Goal: Task Accomplishment & Management: Use online tool/utility

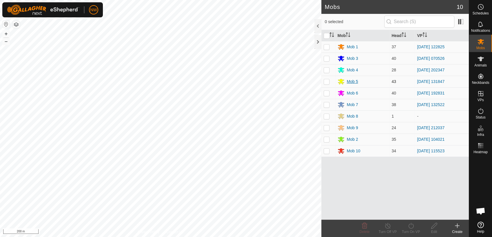
drag, startPoint x: 324, startPoint y: 70, endPoint x: 340, endPoint y: 81, distance: 19.1
click at [325, 71] on p-checkbox at bounding box center [326, 70] width 6 height 5
checkbox input "true"
click at [410, 226] on icon at bounding box center [410, 226] width 7 height 7
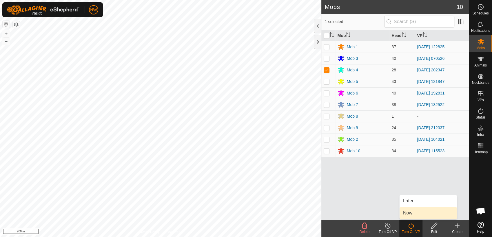
click at [413, 212] on link "Now" at bounding box center [427, 214] width 57 height 12
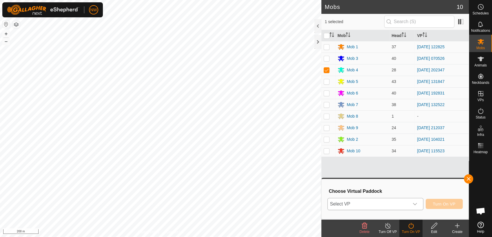
click at [417, 204] on icon "dropdown trigger" at bounding box center [414, 204] width 5 height 5
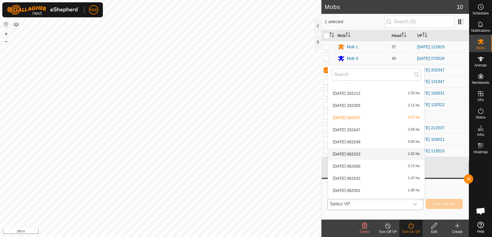
scroll to position [4932, 0]
click at [351, 127] on li "[DATE] 202447 2.56 ha" at bounding box center [376, 130] width 96 height 12
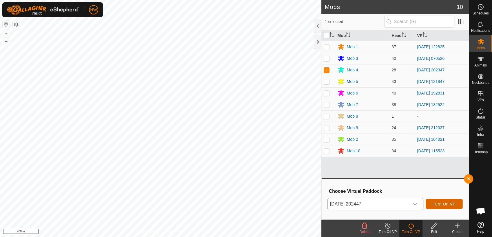
click at [448, 202] on span "Turn On VP" at bounding box center [443, 204] width 23 height 5
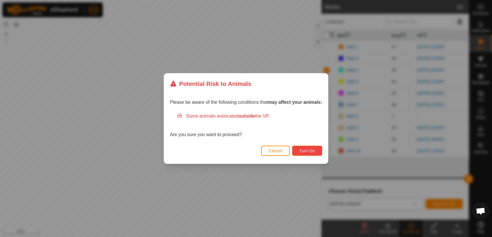
click at [308, 150] on span "Turn On" at bounding box center [307, 151] width 16 height 5
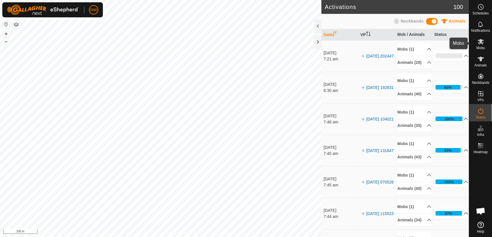
click at [482, 44] on icon at bounding box center [480, 41] width 7 height 7
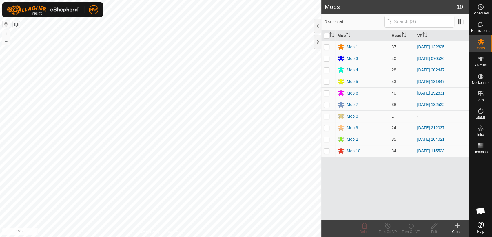
click at [326, 140] on p-checkbox at bounding box center [326, 139] width 6 height 5
checkbox input "true"
click at [409, 226] on icon at bounding box center [410, 226] width 7 height 7
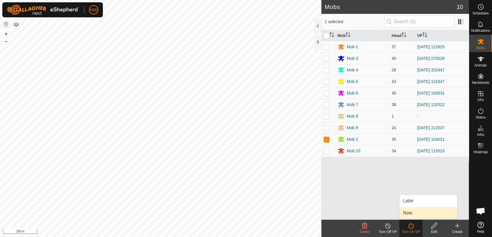
click at [409, 213] on link "Now" at bounding box center [427, 214] width 57 height 12
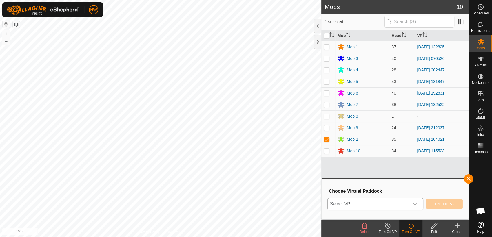
click at [415, 203] on icon "dropdown trigger" at bounding box center [414, 204] width 5 height 5
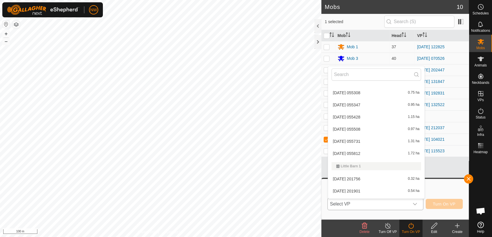
scroll to position [890, 0]
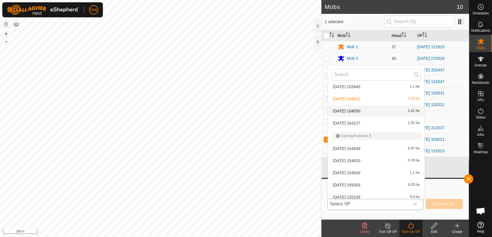
click at [361, 109] on li "[DATE] 104050 1.41 ha" at bounding box center [376, 111] width 96 height 12
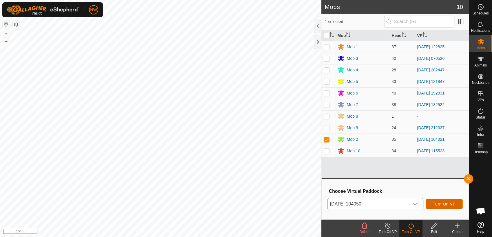
click at [442, 204] on span "Turn On VP" at bounding box center [443, 204] width 23 height 5
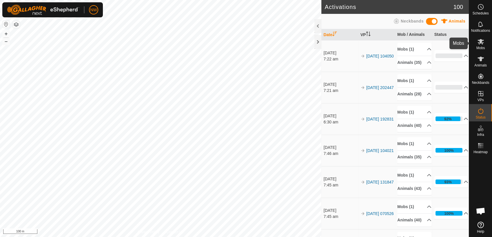
click at [480, 42] on icon at bounding box center [480, 41] width 6 height 5
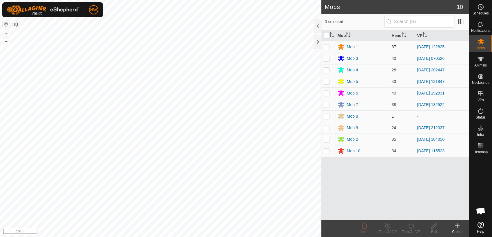
click at [327, 47] on p-checkbox at bounding box center [326, 47] width 6 height 5
checkbox input "true"
click at [409, 226] on icon at bounding box center [410, 226] width 7 height 7
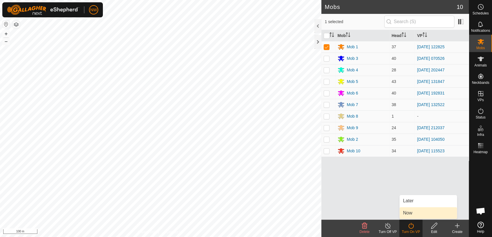
click at [408, 212] on link "Now" at bounding box center [427, 214] width 57 height 12
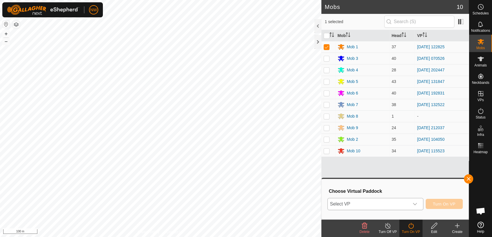
click at [416, 204] on icon "dropdown trigger" at bounding box center [414, 204] width 4 height 2
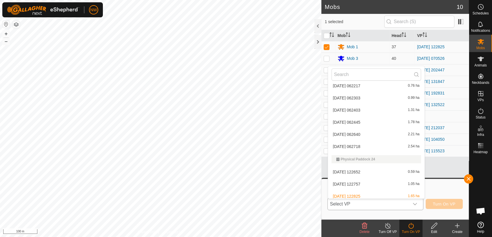
scroll to position [2974, 0]
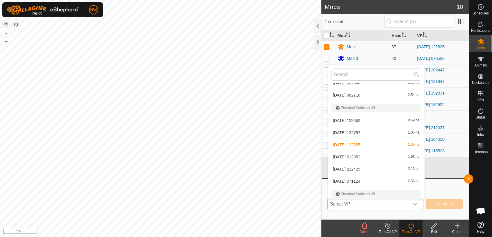
click at [361, 156] on li "[DATE] 212352 1.93 ha" at bounding box center [376, 157] width 96 height 12
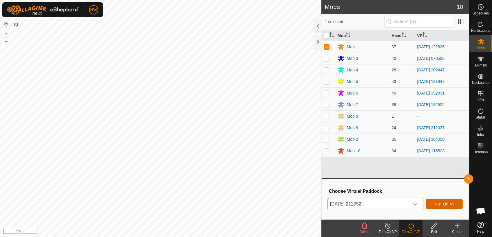
click at [445, 203] on span "Turn On VP" at bounding box center [443, 204] width 23 height 5
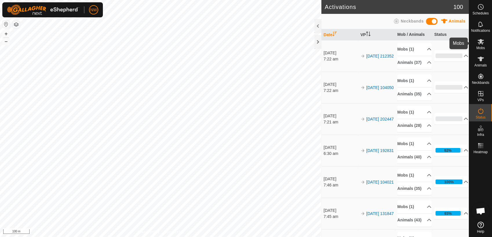
click at [481, 43] on icon at bounding box center [480, 41] width 7 height 7
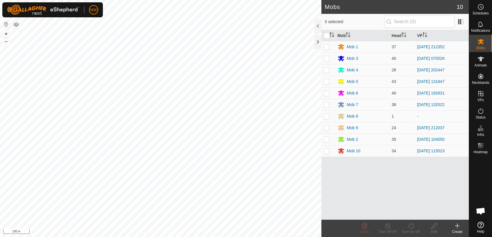
click at [326, 59] on p-checkbox at bounding box center [326, 58] width 6 height 5
checkbox input "true"
click at [410, 228] on icon at bounding box center [410, 226] width 7 height 7
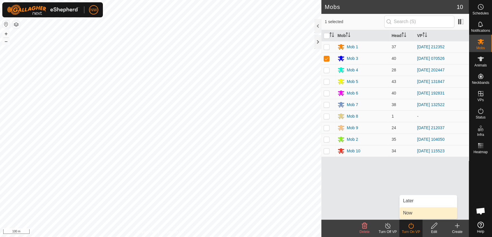
click at [412, 212] on link "Now" at bounding box center [427, 214] width 57 height 12
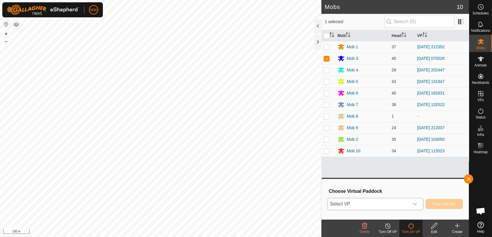
click at [417, 203] on icon "dropdown trigger" at bounding box center [414, 204] width 5 height 5
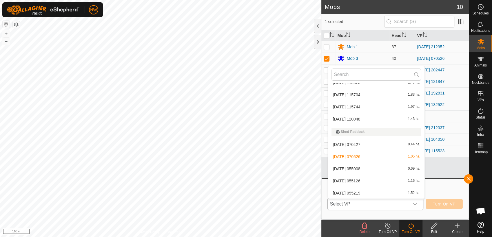
scroll to position [6566, 0]
click at [360, 169] on li "[DATE] 055008 0.69 ha" at bounding box center [376, 169] width 96 height 12
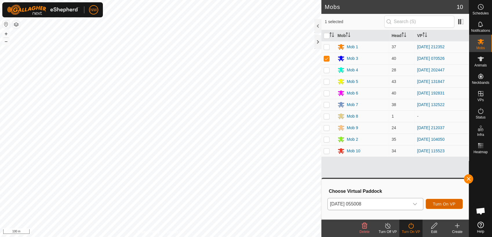
click at [449, 203] on span "Turn On VP" at bounding box center [443, 204] width 23 height 5
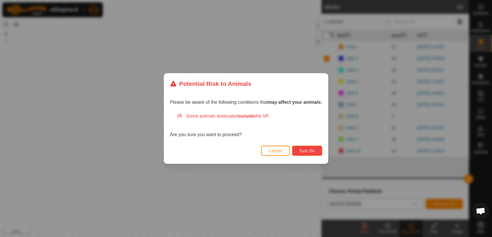
click at [305, 150] on span "Turn On" at bounding box center [307, 151] width 16 height 5
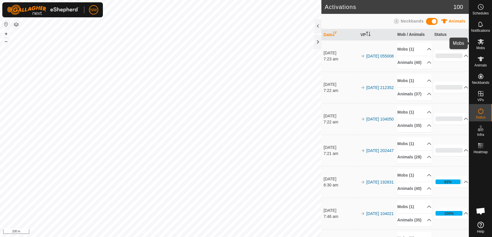
click at [481, 43] on icon at bounding box center [480, 41] width 6 height 5
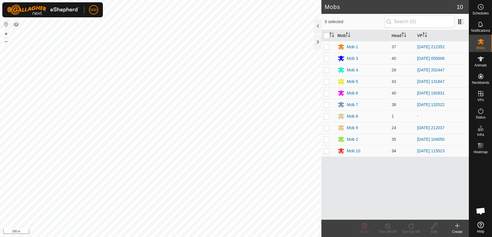
click at [326, 152] on p-checkbox at bounding box center [326, 151] width 6 height 5
checkbox input "true"
click at [409, 228] on icon at bounding box center [410, 226] width 7 height 7
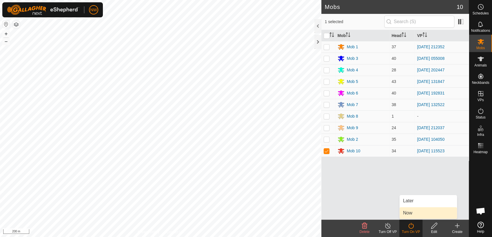
click at [409, 213] on link "Now" at bounding box center [427, 214] width 57 height 12
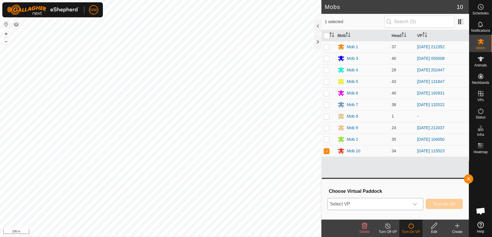
click at [417, 203] on icon "dropdown trigger" at bounding box center [414, 204] width 4 height 2
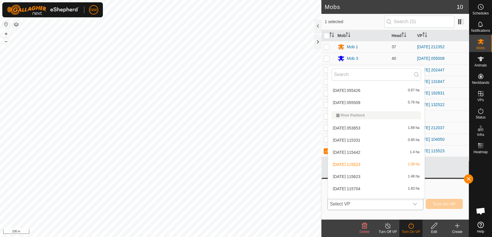
scroll to position [6489, 0]
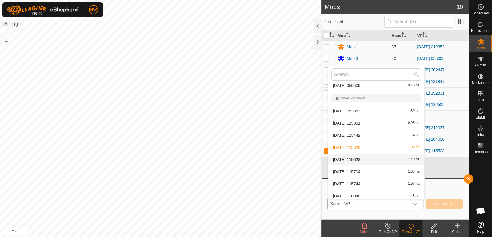
click at [359, 159] on li "[DATE] 115623 1.48 ha" at bounding box center [376, 160] width 96 height 12
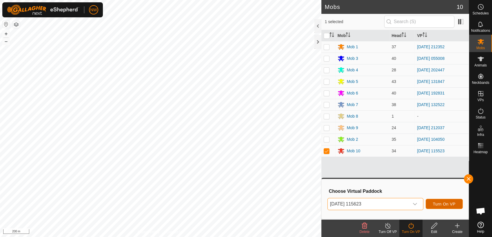
click at [436, 204] on span "Turn On VP" at bounding box center [443, 204] width 23 height 5
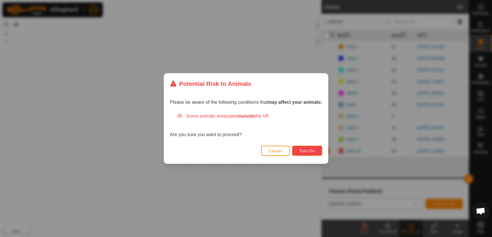
click at [307, 149] on span "Turn On" at bounding box center [307, 151] width 16 height 5
